Goal: Task Accomplishment & Management: Manage account settings

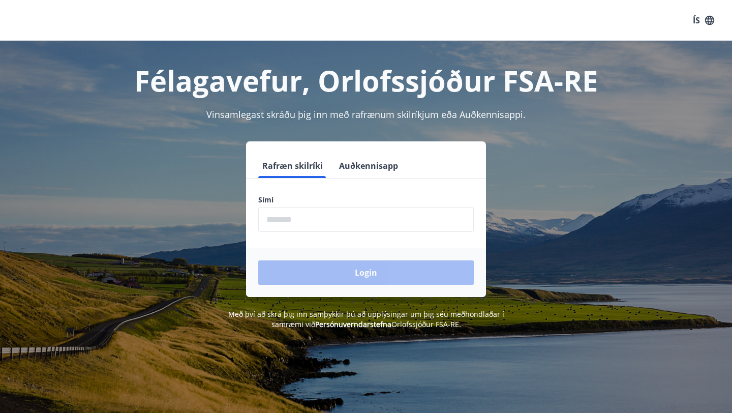
click at [333, 213] on input "phone" at bounding box center [366, 219] width 216 height 25
click at [302, 212] on input "phone" at bounding box center [366, 219] width 216 height 25
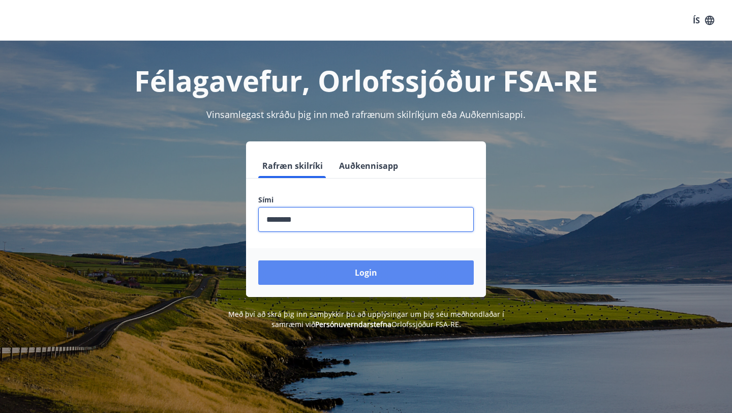
click at [331, 281] on button "Login" at bounding box center [366, 272] width 216 height 24
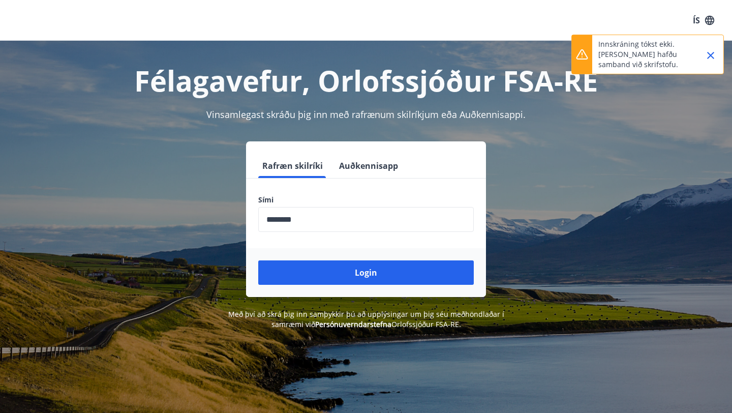
click at [318, 222] on input "phone" at bounding box center [366, 219] width 216 height 25
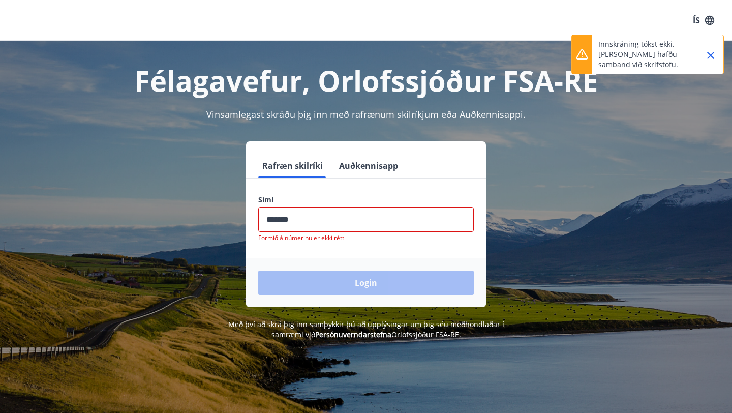
type input "********"
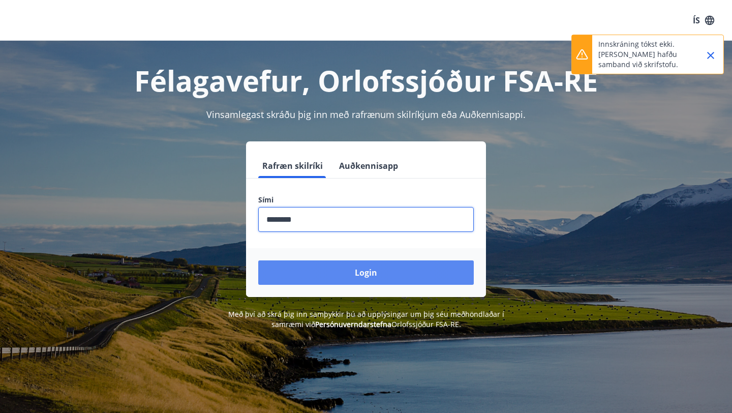
click at [329, 279] on button "Login" at bounding box center [366, 272] width 216 height 24
